Goal: Transaction & Acquisition: Book appointment/travel/reservation

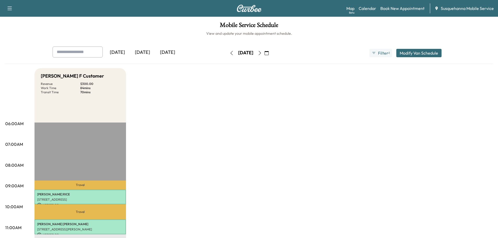
click at [229, 53] on icon "button" at bounding box center [231, 53] width 4 height 4
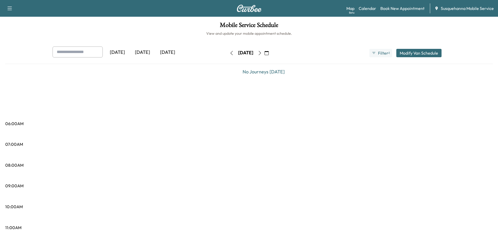
click at [269, 54] on icon "button" at bounding box center [266, 53] width 4 height 4
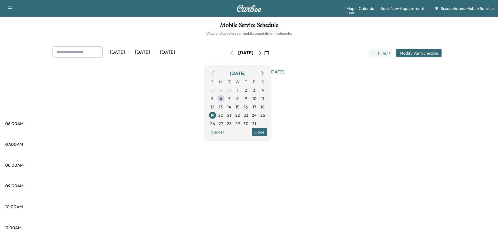
click at [225, 98] on span "6" at bounding box center [221, 98] width 8 height 8
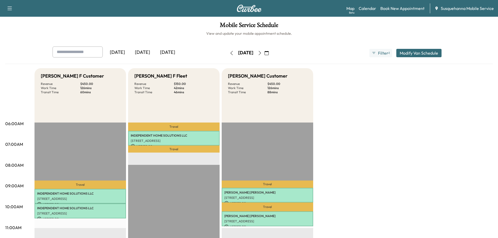
click at [262, 54] on icon "button" at bounding box center [260, 53] width 4 height 4
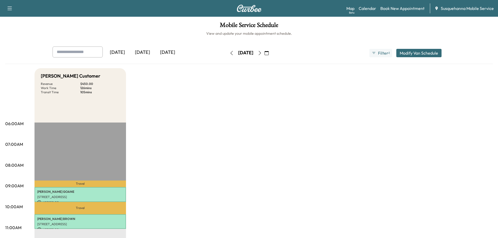
click at [262, 54] on icon "button" at bounding box center [260, 53] width 4 height 4
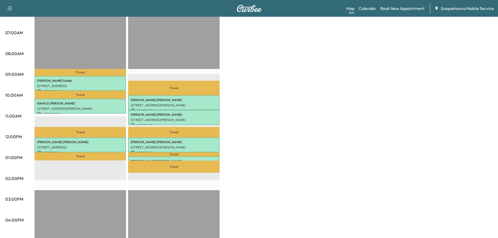
scroll to position [28, 0]
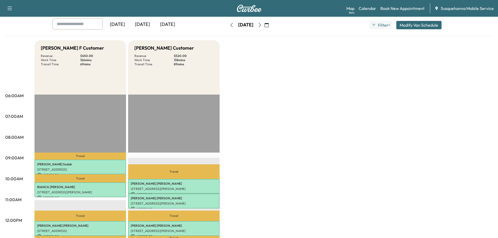
click at [262, 25] on icon "button" at bounding box center [260, 25] width 4 height 4
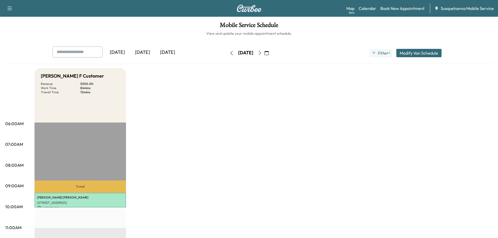
click at [262, 54] on icon "button" at bounding box center [260, 53] width 4 height 4
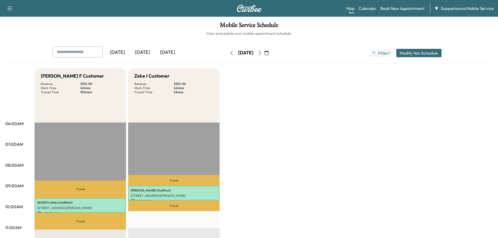
click at [402, 53] on button "Modify Van Schedule" at bounding box center [418, 53] width 45 height 8
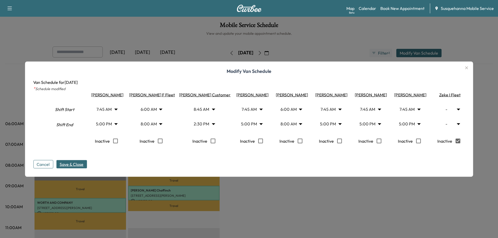
click at [74, 167] on span "Save & Close" at bounding box center [72, 164] width 24 height 6
click at [343, 52] on div at bounding box center [249, 119] width 498 height 238
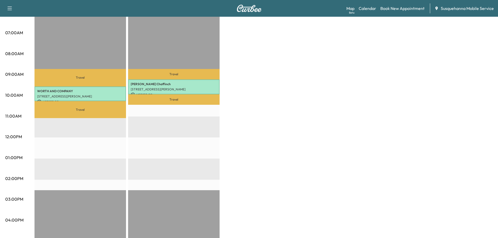
scroll to position [28, 0]
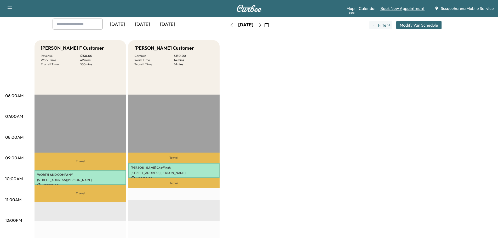
click at [397, 9] on link "Book New Appointment" at bounding box center [402, 8] width 44 height 6
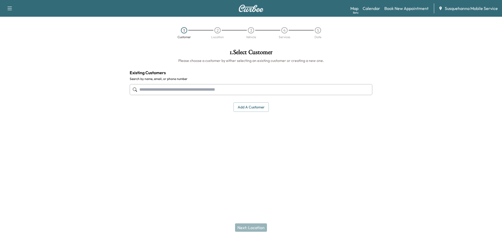
drag, startPoint x: 168, startPoint y: 88, endPoint x: 183, endPoint y: 81, distance: 16.5
click at [182, 81] on div at bounding box center [251, 89] width 242 height 17
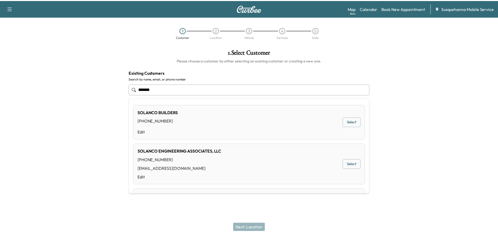
scroll to position [28, 0]
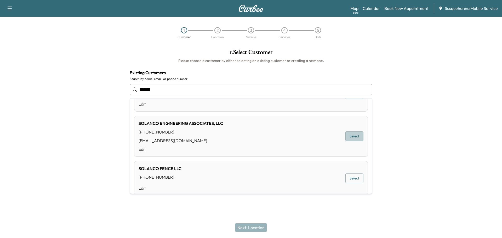
click at [351, 134] on button "Select" at bounding box center [354, 136] width 18 height 10
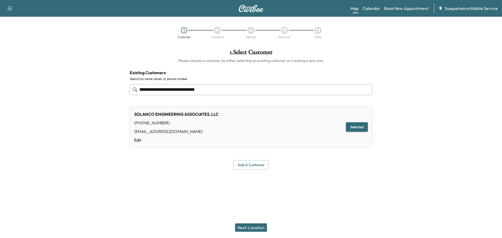
type input "**********"
click at [247, 229] on button "Next: Location" at bounding box center [251, 227] width 32 height 8
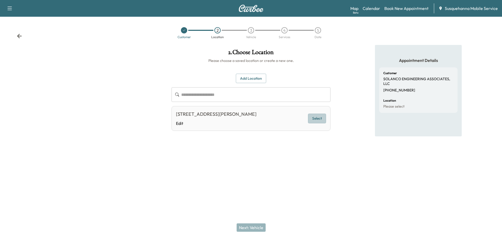
click at [322, 116] on button "Select" at bounding box center [317, 119] width 18 height 10
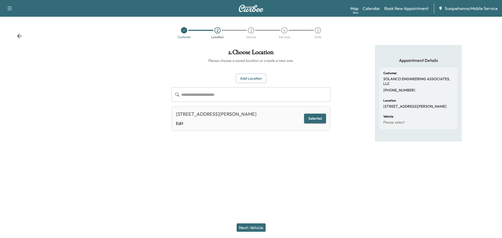
click at [247, 228] on button "Next: Vehicle" at bounding box center [250, 227] width 29 height 8
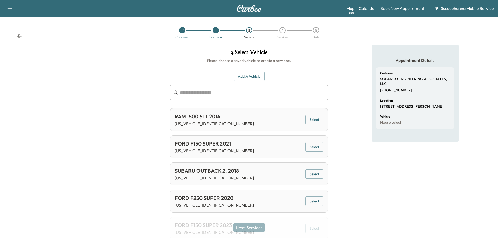
scroll to position [23, 0]
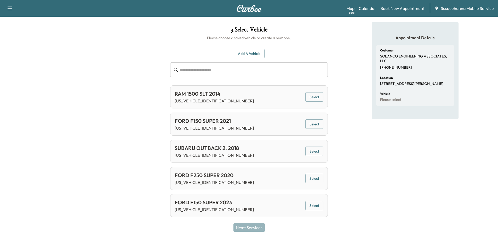
click at [312, 204] on button "Select" at bounding box center [314, 206] width 18 height 10
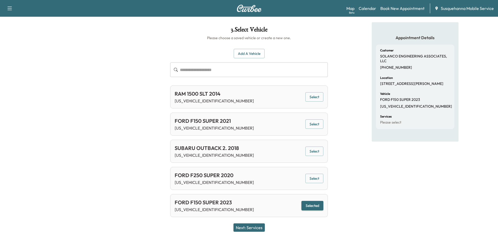
click at [253, 229] on button "Next: Services" at bounding box center [248, 227] width 31 height 8
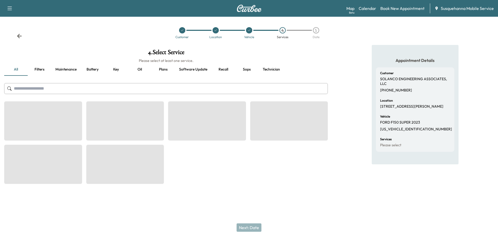
scroll to position [0, 0]
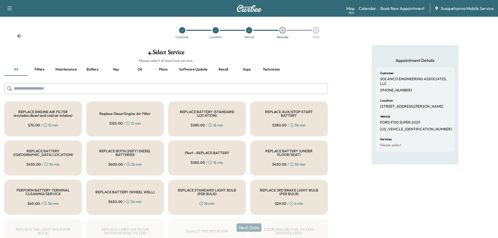
click at [250, 86] on input "text" at bounding box center [165, 88] width 323 height 11
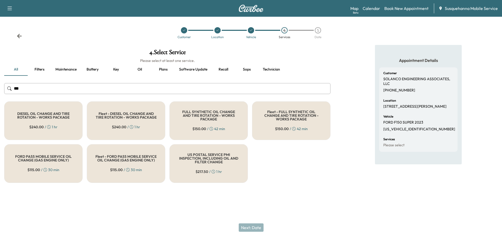
type input "***"
click at [216, 121] on div "FULL SYNTHETIC OIL CHANGE AND TIRE ROTATION - WORKS PACKAGE $ 150.00 / 42 min" at bounding box center [208, 120] width 78 height 39
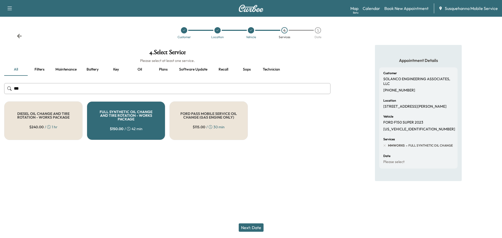
click at [256, 228] on button "Next: Date" at bounding box center [251, 227] width 25 height 8
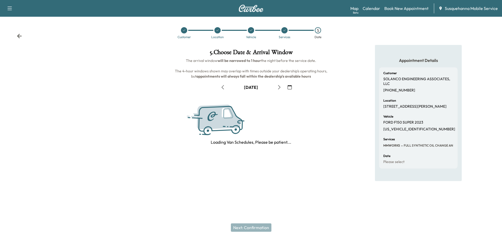
click at [289, 88] on icon "button" at bounding box center [289, 87] width 4 height 4
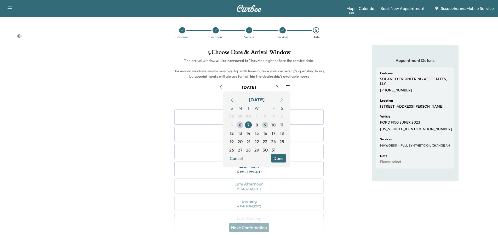
click at [264, 126] on span "9" at bounding box center [265, 125] width 2 height 6
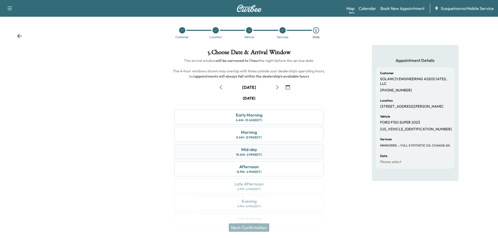
click at [286, 155] on div "Mid-day 10 AM - 2 PM (EDT)" at bounding box center [248, 151] width 149 height 15
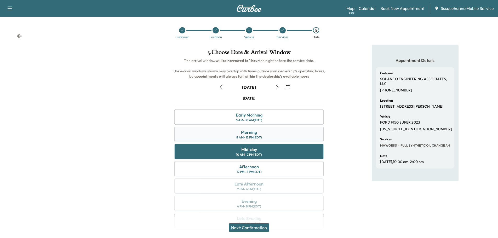
click at [285, 137] on div "Morning 8 AM - 12 PM (EDT)" at bounding box center [248, 134] width 149 height 15
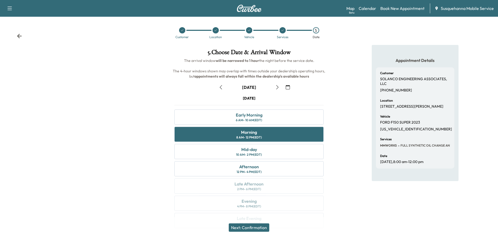
click at [259, 226] on button "Next: Confirmation" at bounding box center [249, 227] width 40 height 8
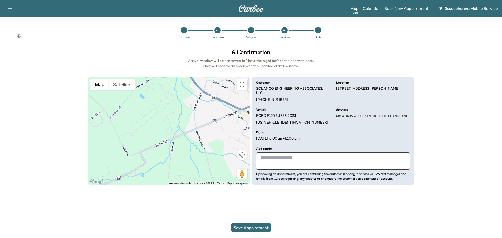
click at [307, 156] on textarea at bounding box center [333, 160] width 154 height 17
type textarea "**********"
click at [261, 225] on button "Save Appointment" at bounding box center [250, 227] width 39 height 8
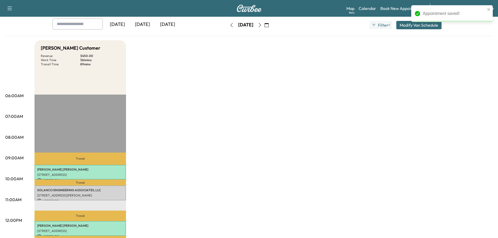
scroll to position [112, 0]
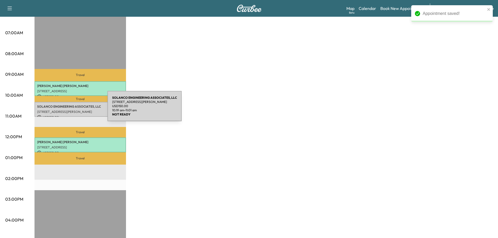
click at [68, 110] on p "[STREET_ADDRESS][PERSON_NAME]" at bounding box center [80, 112] width 86 height 4
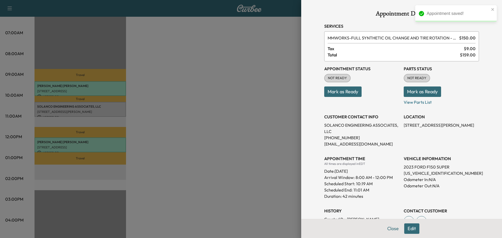
click at [411, 93] on button "Mark as Ready" at bounding box center [421, 91] width 37 height 10
click at [347, 95] on button "Mark as Ready" at bounding box center [342, 91] width 37 height 10
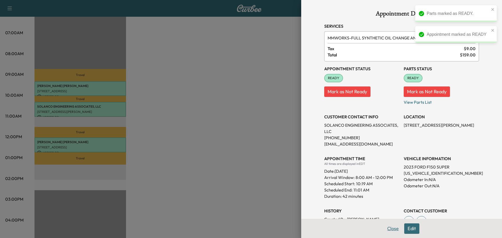
click at [385, 229] on button "Close" at bounding box center [393, 228] width 18 height 10
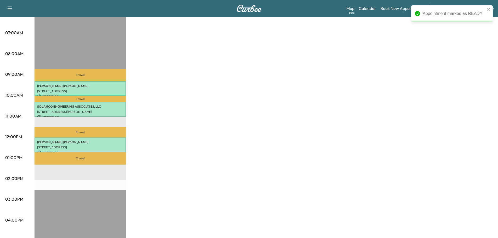
click at [265, 86] on div "[PERSON_NAME] Customer Revenue $ 450.00 Work Time 126 mins Transit Time 89 mins…" at bounding box center [263, 153] width 458 height 392
